Goal: Transaction & Acquisition: Subscribe to service/newsletter

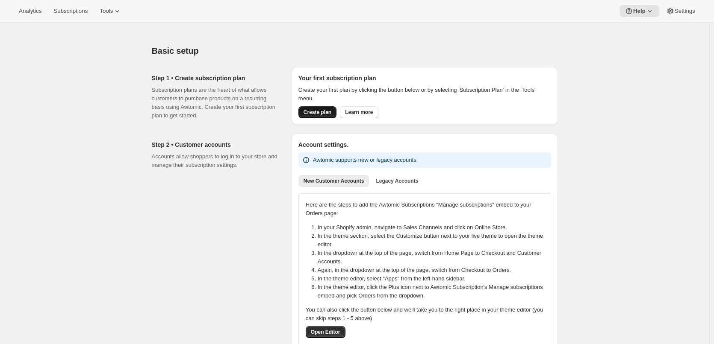
click at [332, 110] on button "Create plan" at bounding box center [317, 112] width 38 height 12
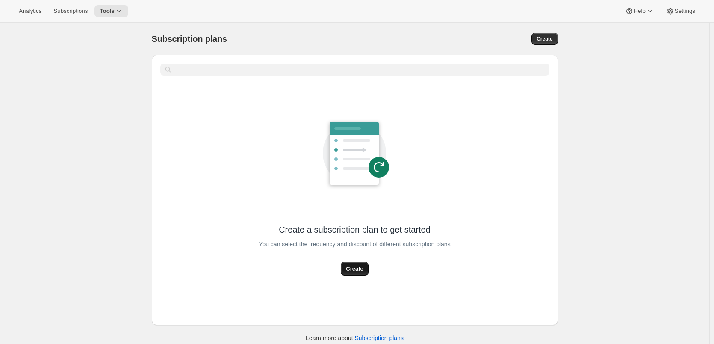
click at [353, 272] on span "Create" at bounding box center [354, 269] width 17 height 9
select select "WEEK"
select select "MONTH"
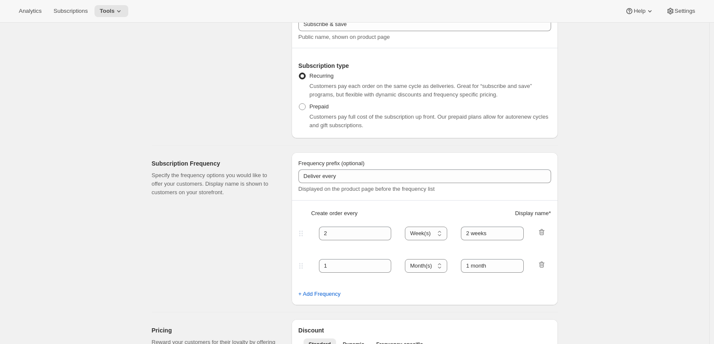
scroll to position [128, 0]
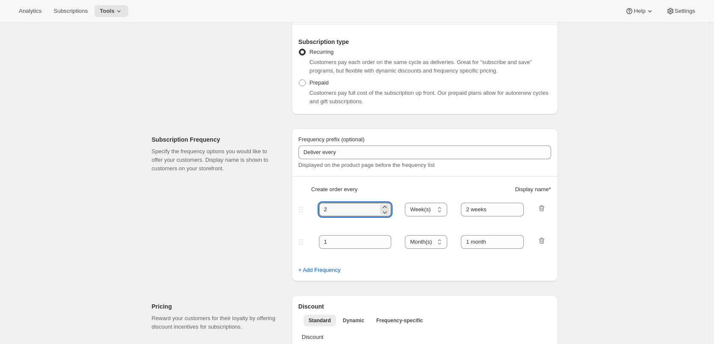
drag, startPoint x: 361, startPoint y: 208, endPoint x: 296, endPoint y: 209, distance: 65.4
click at [296, 209] on div "Frequency prefix (optional) Deliver every Displayed on the product page before …" at bounding box center [424, 205] width 266 height 153
type input "1"
click at [429, 208] on select "Day(s) Week(s) Month(s) Year(s)" at bounding box center [426, 210] width 42 height 14
select select "DAY"
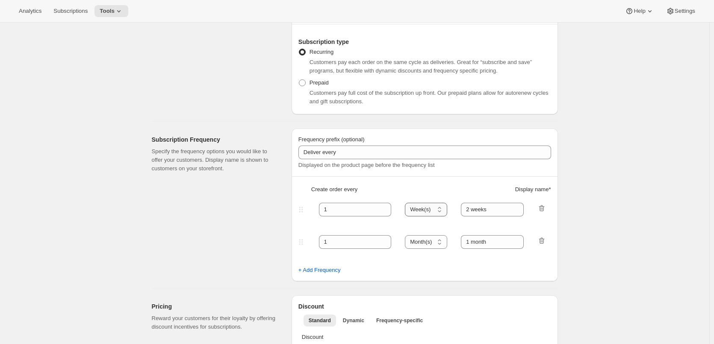
click at [407, 203] on select "Day(s) Week(s) Month(s) Year(s)" at bounding box center [426, 210] width 42 height 14
drag, startPoint x: 495, startPoint y: 209, endPoint x: 442, endPoint y: 209, distance: 53.4
click at [442, 209] on div "1 Day(s) Week(s) Month(s) Year(s) Day(s) 2 weeks" at bounding box center [421, 210] width 249 height 14
type input "1 day"
click at [545, 242] on icon "button" at bounding box center [541, 241] width 9 height 9
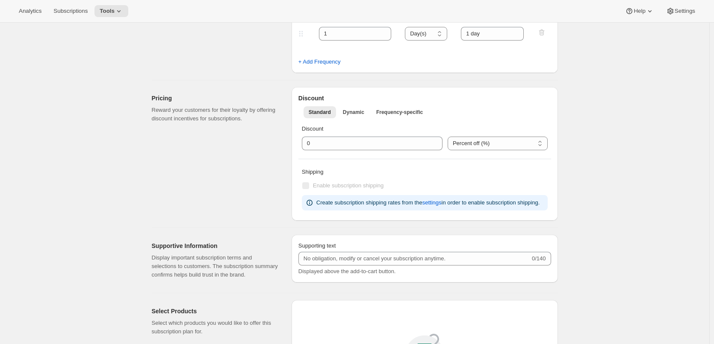
scroll to position [342, 0]
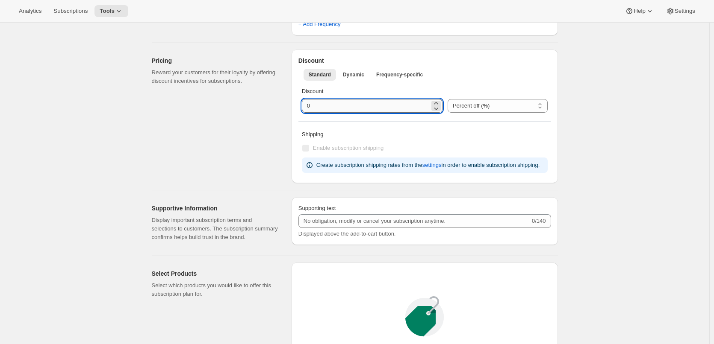
drag, startPoint x: 329, startPoint y: 104, endPoint x: 305, endPoint y: 104, distance: 23.9
click at [305, 104] on input "integer" at bounding box center [366, 106] width 128 height 14
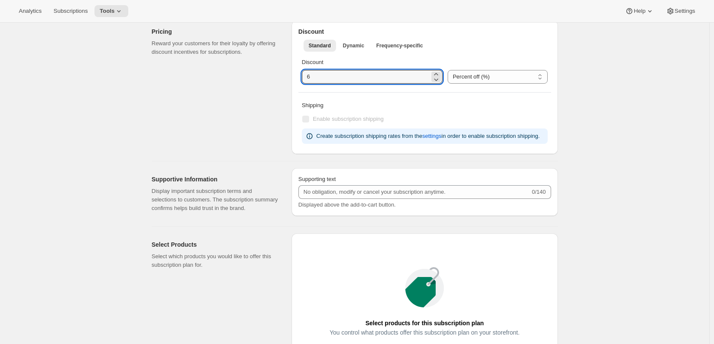
scroll to position [427, 0]
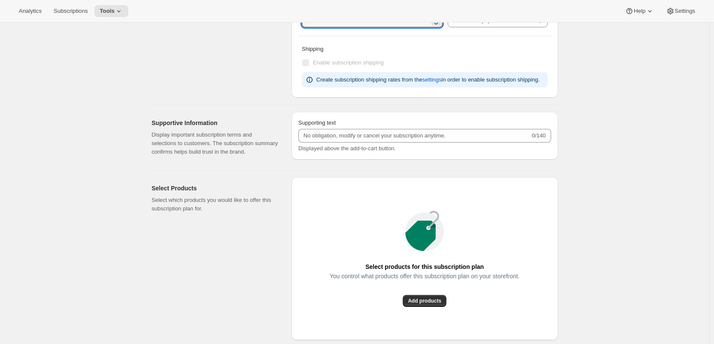
type input "6"
click at [366, 191] on div "Select products for this subscription plan You control what products offer this…" at bounding box center [424, 258] width 266 height 163
click at [423, 299] on span "Add products" at bounding box center [424, 301] width 33 height 7
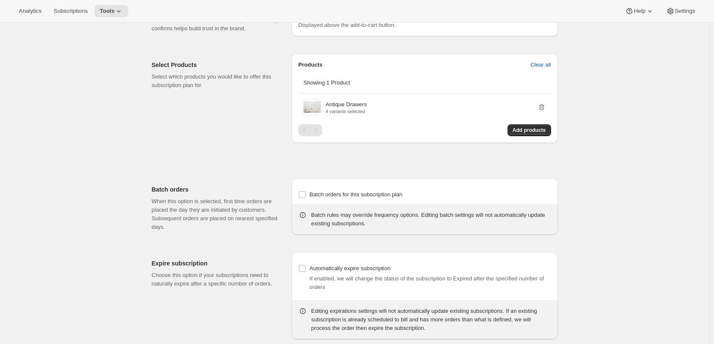
scroll to position [572, 0]
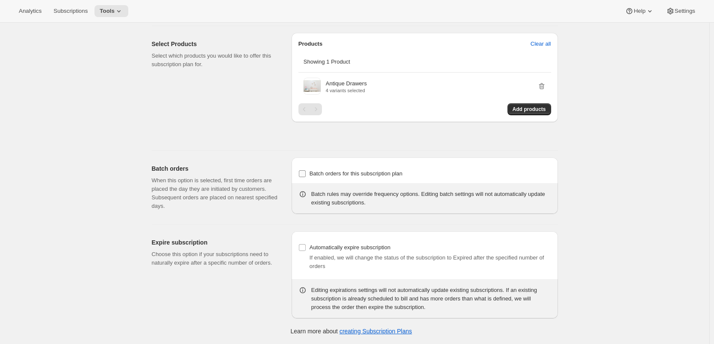
click at [303, 173] on input "Batch orders for this subscription plan" at bounding box center [302, 173] width 7 height 7
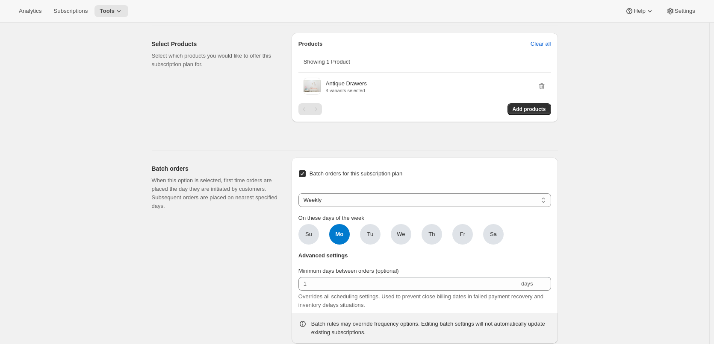
click at [303, 173] on input "Batch orders for this subscription plan" at bounding box center [302, 173] width 7 height 7
checkbox input "false"
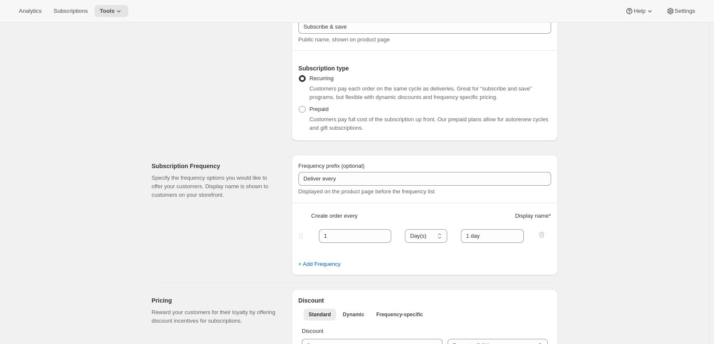
scroll to position [0, 0]
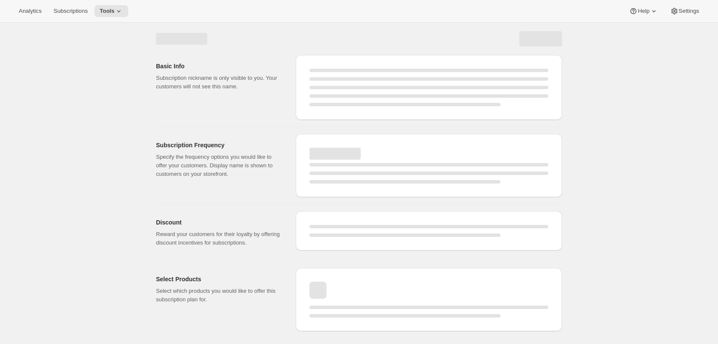
select select "WEEK"
select select "MONTH"
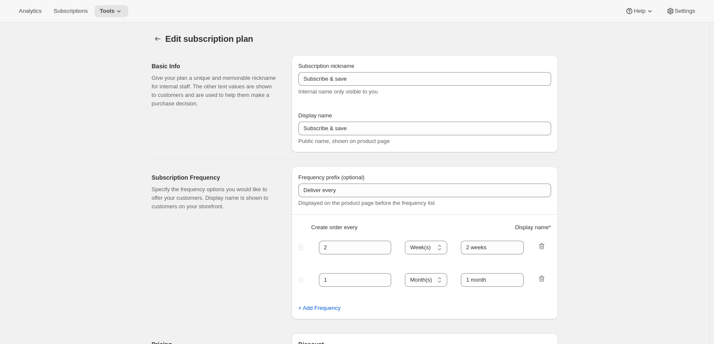
type input "1"
select select "DAY"
type input "1 day"
type input "6"
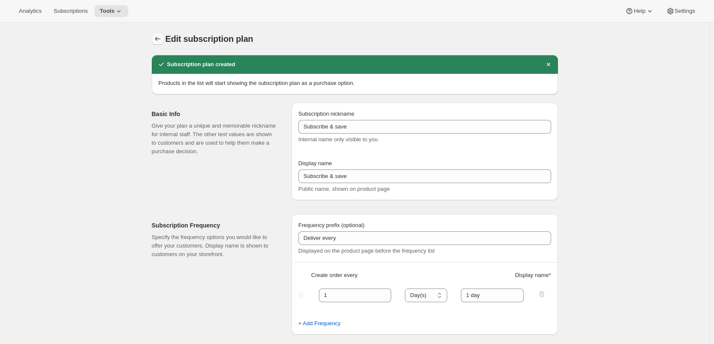
click at [156, 39] on icon "Subscription plans" at bounding box center [157, 39] width 9 height 9
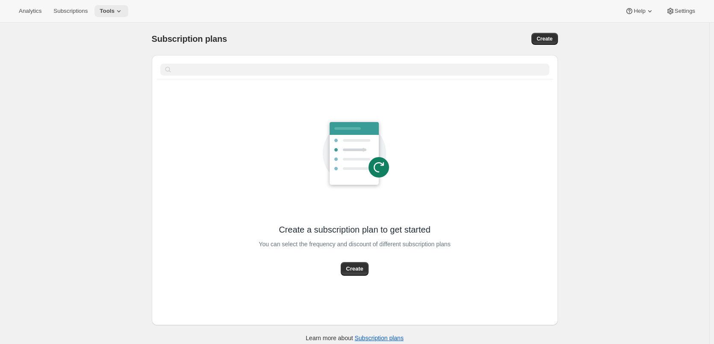
click at [108, 8] on span "Tools" at bounding box center [107, 11] width 15 height 7
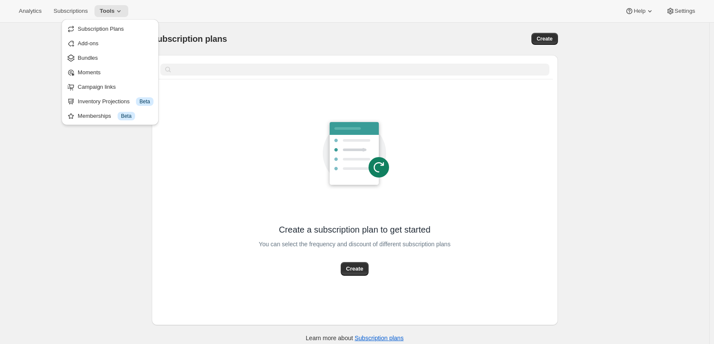
click at [103, 21] on div "Subscription Plans Add-ons Bundles Moments Campaign links Inventory Projections…" at bounding box center [110, 72] width 97 height 106
click at [102, 27] on span "Subscription Plans" at bounding box center [101, 29] width 46 height 6
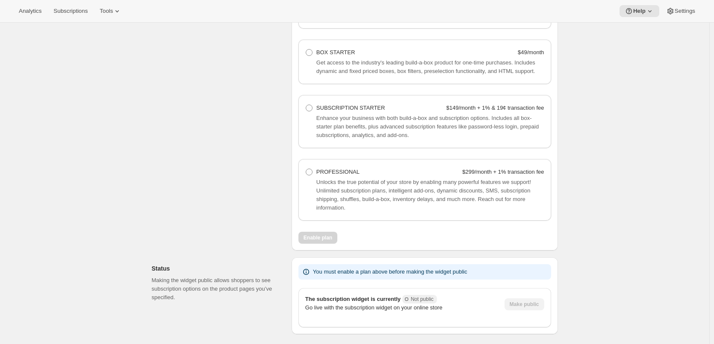
scroll to position [641, 0]
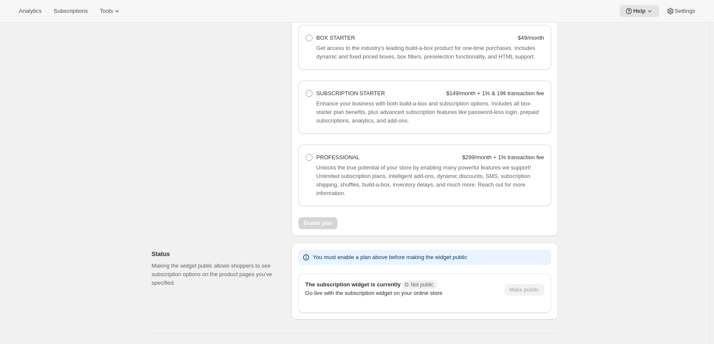
click at [310, 164] on div "Unlocks the true potential of your store by enabling many powerful features we …" at bounding box center [424, 181] width 239 height 34
click at [310, 159] on span at bounding box center [309, 157] width 7 height 7
click at [306, 155] on Professional "PROFESSIONAL $299/month + 1% transaction fee" at bounding box center [306, 154] width 0 height 0
radio Professional "true"
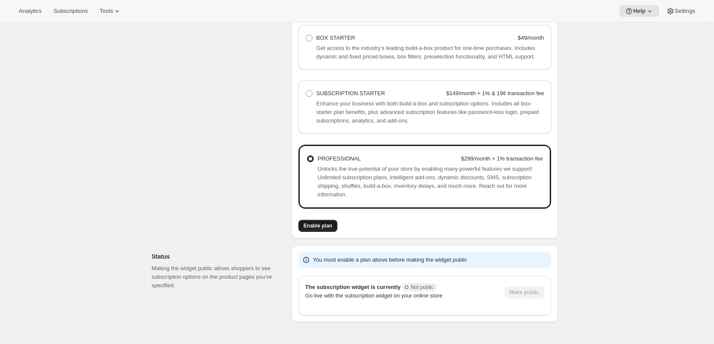
click at [317, 227] on span "Enable plan" at bounding box center [317, 226] width 29 height 7
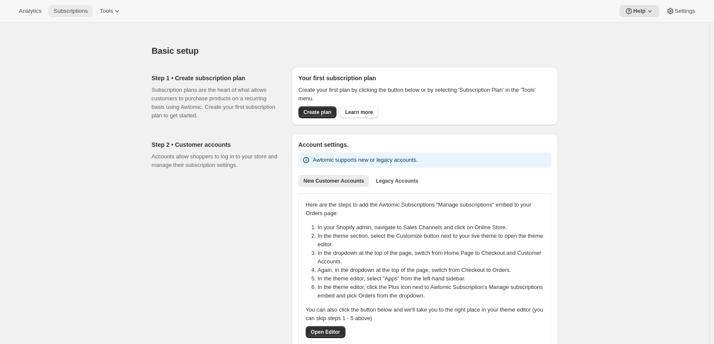
click at [69, 10] on span "Subscriptions" at bounding box center [70, 11] width 34 height 7
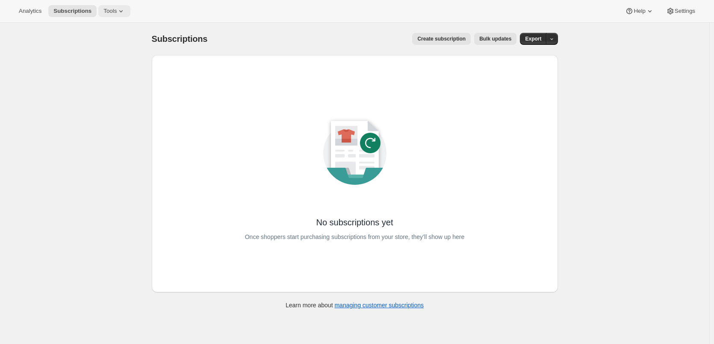
click at [105, 9] on span "Tools" at bounding box center [109, 11] width 13 height 7
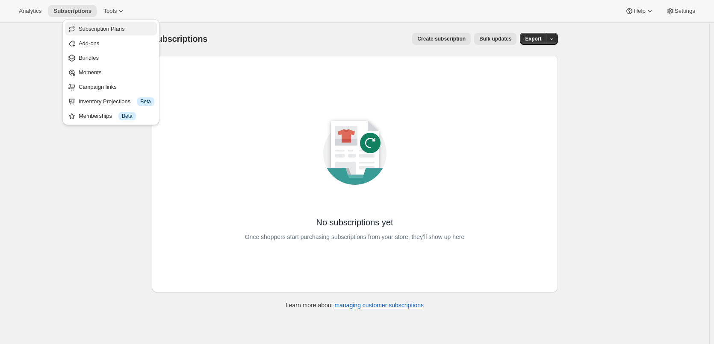
click at [106, 24] on button "Subscription Plans" at bounding box center [111, 29] width 92 height 14
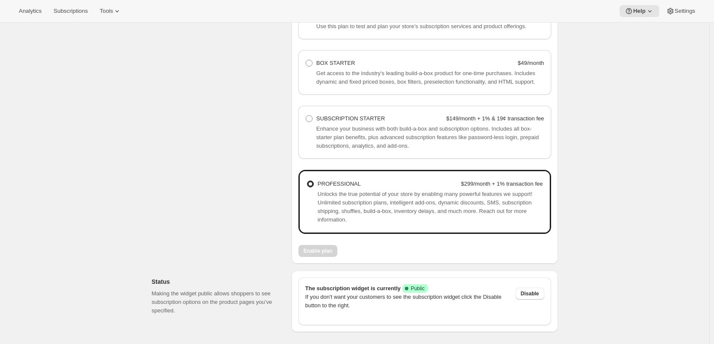
scroll to position [606, 0]
